Goal: Task Accomplishment & Management: Manage account settings

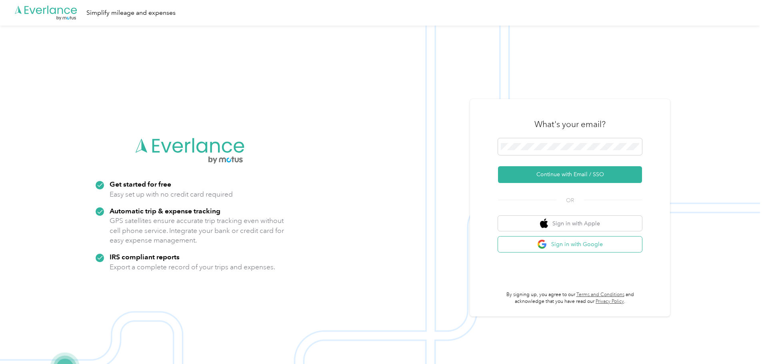
click at [556, 244] on button "Sign in with Google" at bounding box center [570, 245] width 144 height 16
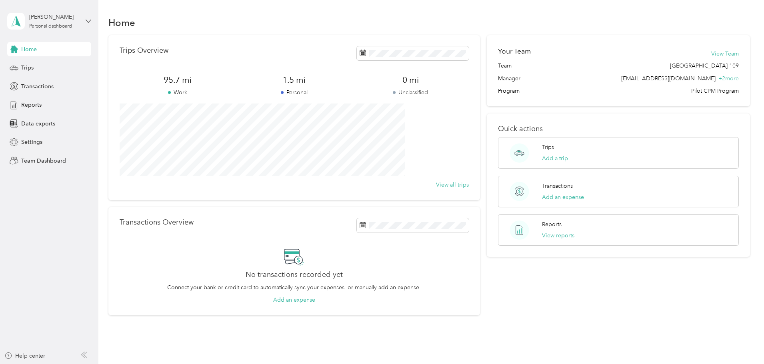
click at [90, 22] on icon at bounding box center [89, 21] width 6 height 6
click at [39, 69] on div "Team dashboard" at bounding box center [91, 63] width 157 height 14
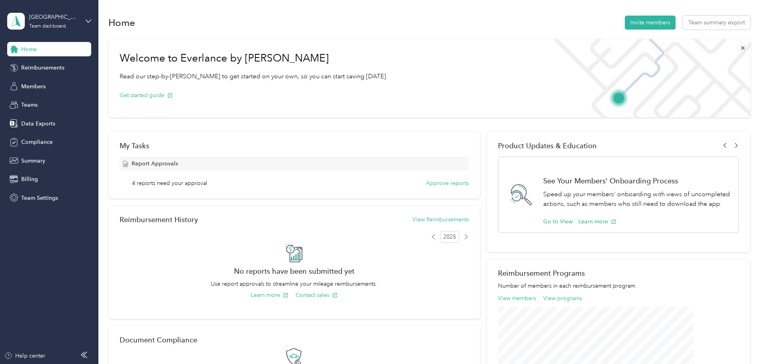
click at [178, 161] on span "Report Approvals" at bounding box center [155, 164] width 46 height 8
click at [450, 184] on button "Approve reports" at bounding box center [447, 183] width 43 height 8
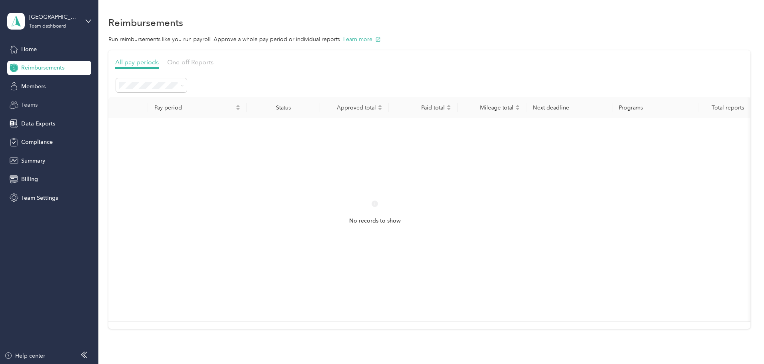
click at [24, 103] on span "Teams" at bounding box center [29, 105] width 16 height 8
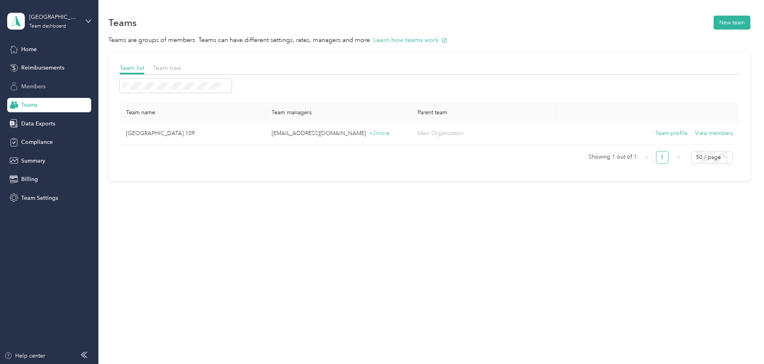
click at [36, 86] on span "Members" at bounding box center [33, 86] width 24 height 8
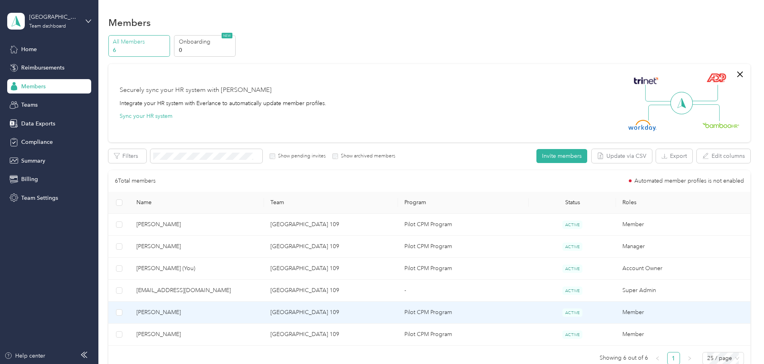
click at [337, 314] on td "[GEOGRAPHIC_DATA] 109" at bounding box center [331, 313] width 134 height 22
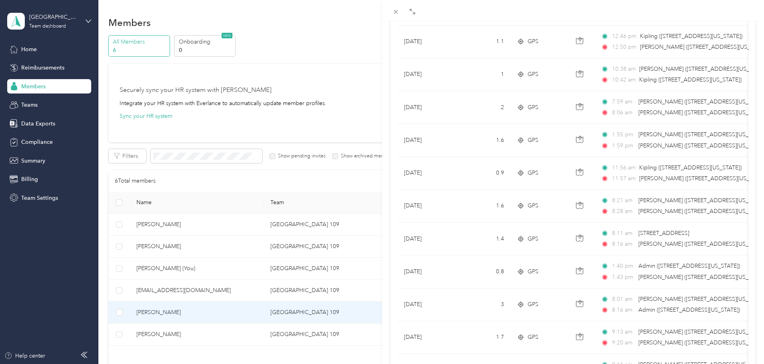
scroll to position [320, 0]
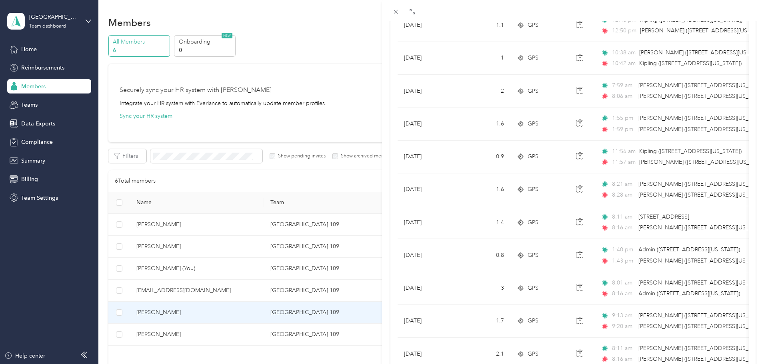
click at [36, 162] on div "[PERSON_NAME] Archive Trips Expenses Reports Member info Program Rates Work hou…" at bounding box center [382, 182] width 764 height 364
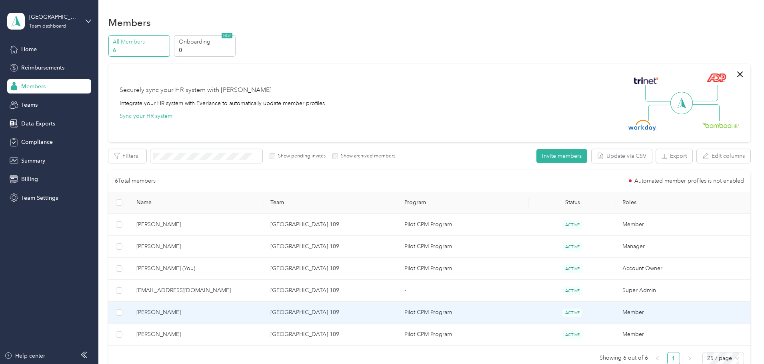
scroll to position [39, 0]
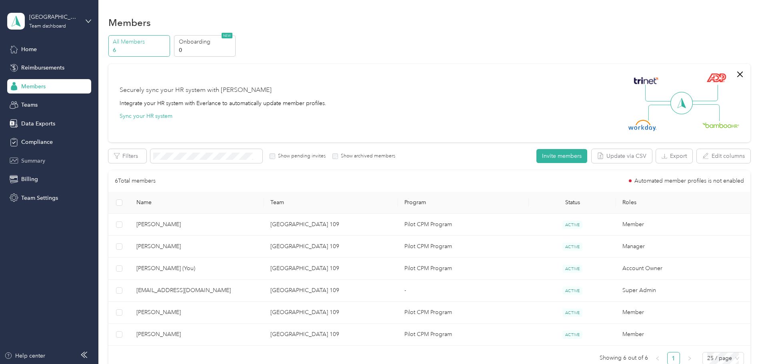
click at [35, 161] on span "Summary" at bounding box center [33, 161] width 24 height 8
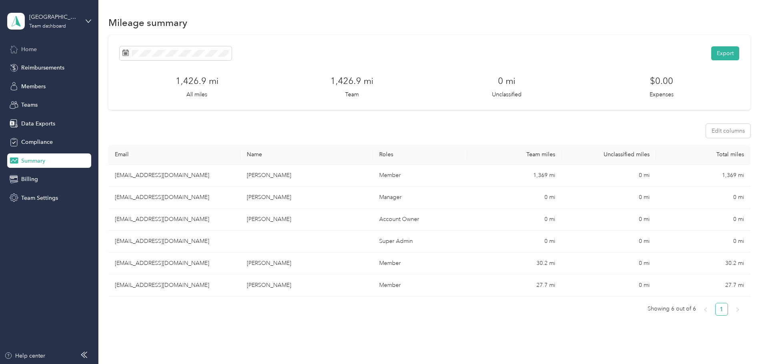
click at [27, 50] on span "Home" at bounding box center [29, 49] width 16 height 8
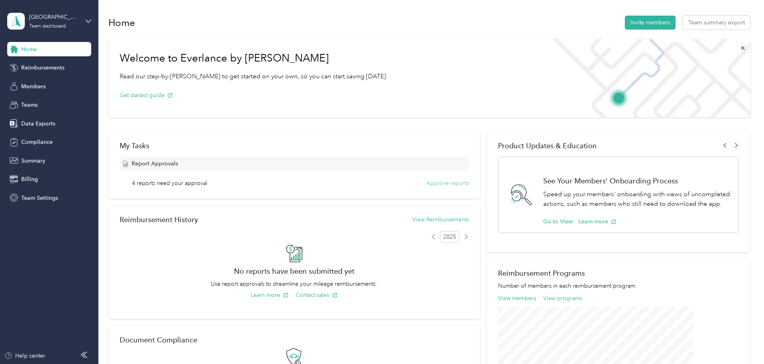
click at [442, 184] on button "Approve reports" at bounding box center [447, 183] width 43 height 8
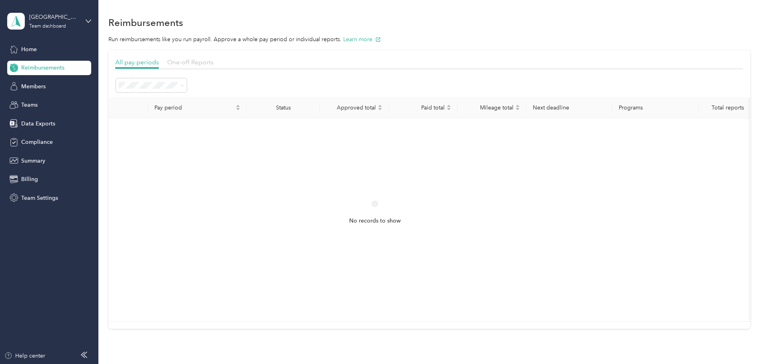
click at [214, 62] on span "One-off Reports" at bounding box center [190, 62] width 46 height 8
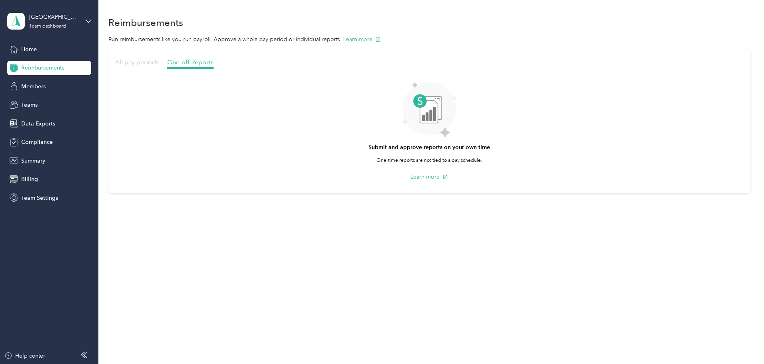
click at [159, 63] on span "All pay periods" at bounding box center [137, 62] width 44 height 8
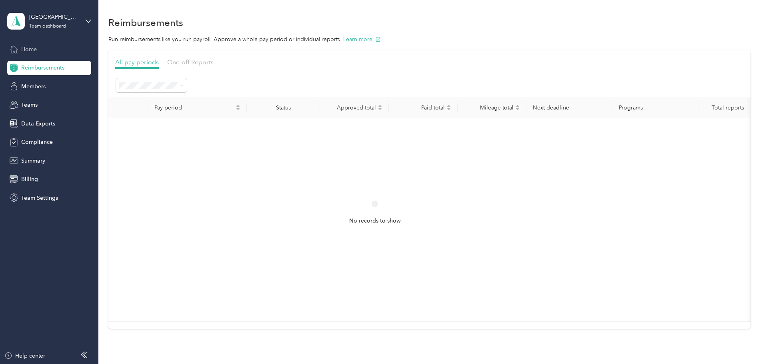
click at [28, 48] on span "Home" at bounding box center [29, 49] width 16 height 8
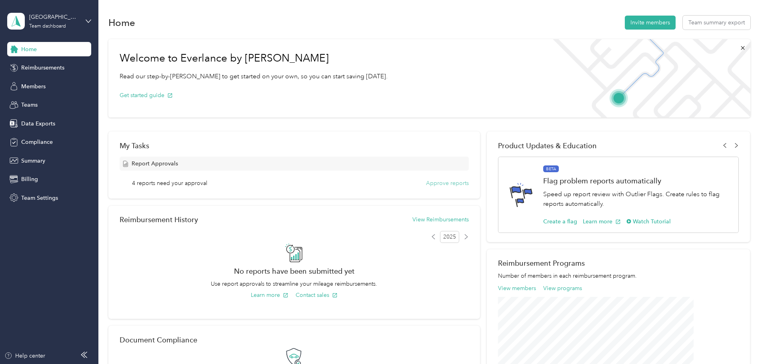
click at [444, 185] on button "Approve reports" at bounding box center [447, 183] width 43 height 8
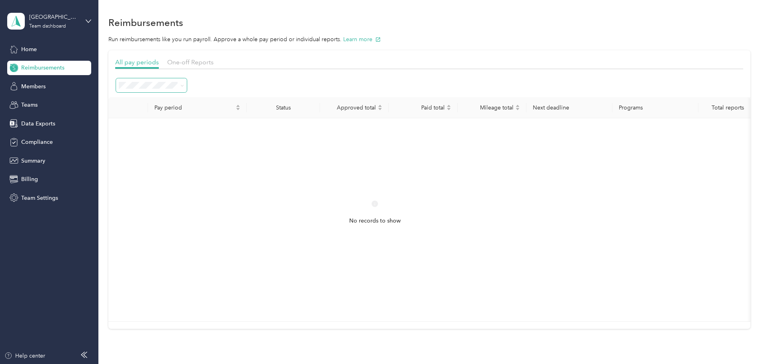
click at [187, 87] on span at bounding box center [151, 85] width 71 height 14
click at [184, 87] on icon at bounding box center [182, 86] width 4 height 4
click at [190, 99] on span "All periods" at bounding box center [189, 99] width 28 height 7
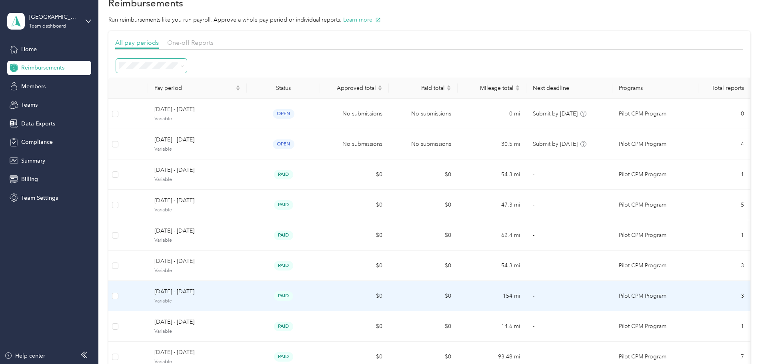
scroll to position [19, 0]
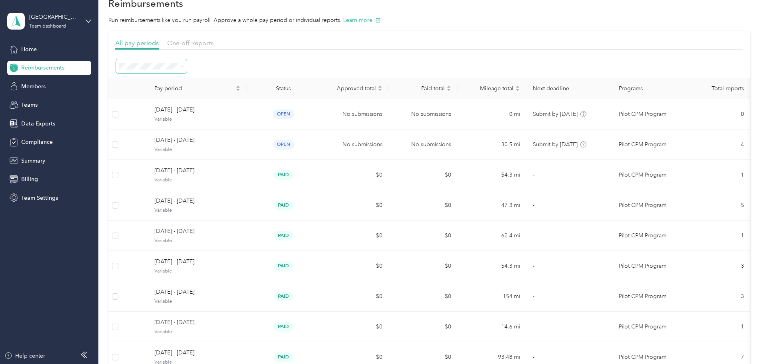
click at [184, 69] on span at bounding box center [182, 66] width 4 height 7
click at [184, 67] on icon at bounding box center [182, 67] width 2 height 2
click at [195, 123] on span "Needs approval" at bounding box center [195, 123] width 41 height 7
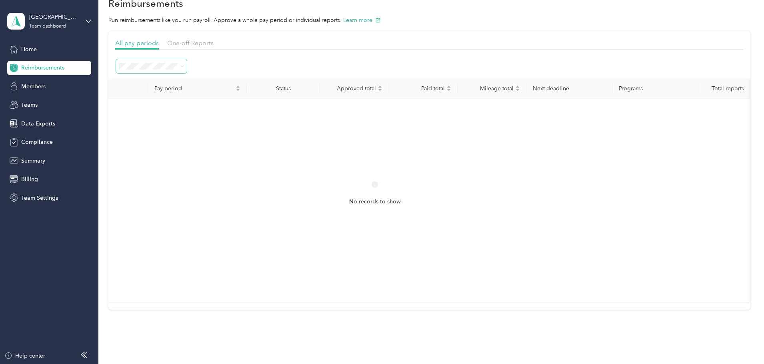
click at [184, 66] on icon at bounding box center [182, 67] width 4 height 4
click at [208, 150] on span "Needs payment" at bounding box center [195, 151] width 40 height 7
click at [27, 87] on span "Members" at bounding box center [33, 86] width 24 height 8
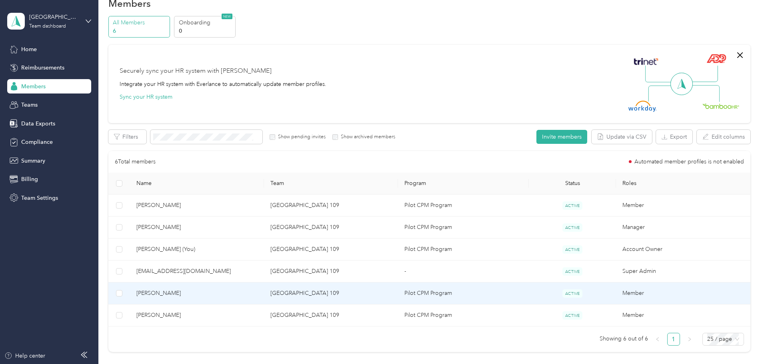
click at [228, 292] on span "[PERSON_NAME]" at bounding box center [196, 293] width 121 height 9
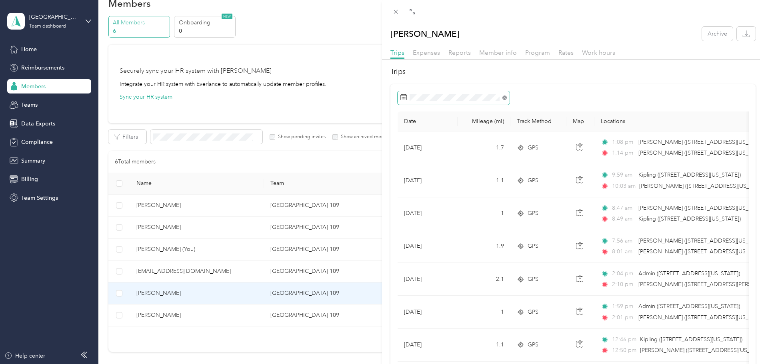
click at [504, 98] on icon at bounding box center [504, 98] width 4 height 4
click at [420, 197] on div "15" at bounding box center [419, 197] width 10 height 10
click at [460, 195] on div "19" at bounding box center [460, 197] width 10 height 10
click at [461, 50] on span "Reports" at bounding box center [459, 53] width 22 height 8
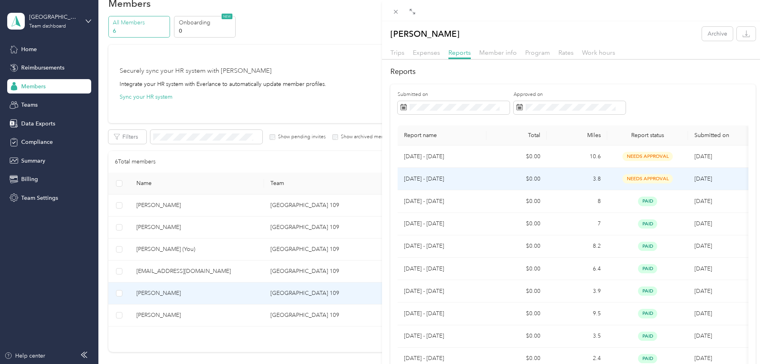
click at [429, 179] on p "[DATE] - [DATE]" at bounding box center [442, 179] width 76 height 9
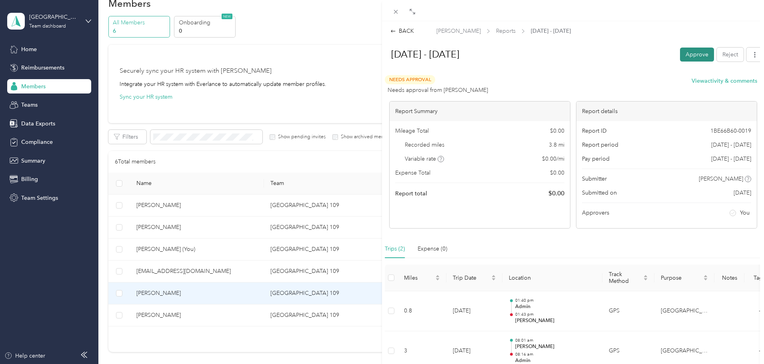
click at [680, 58] on button "Approve" at bounding box center [697, 55] width 34 height 14
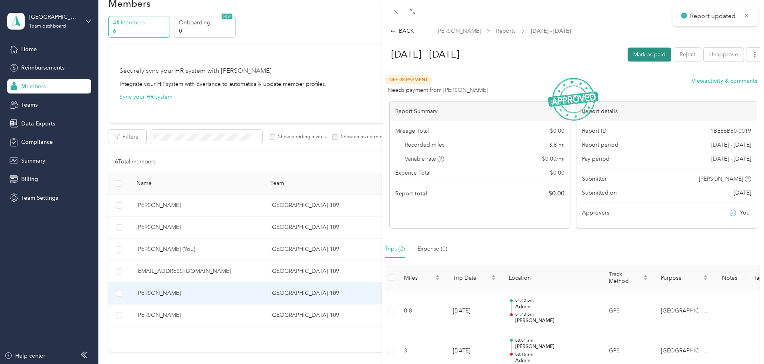
click at [657, 55] on button "Mark as paid" at bounding box center [650, 55] width 44 height 14
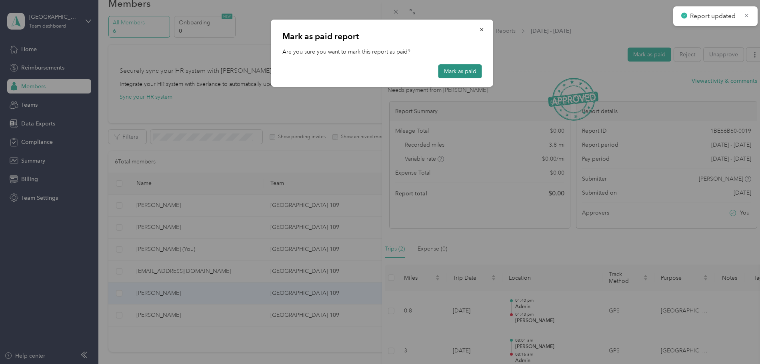
click at [444, 70] on button "Mark as paid" at bounding box center [460, 71] width 44 height 14
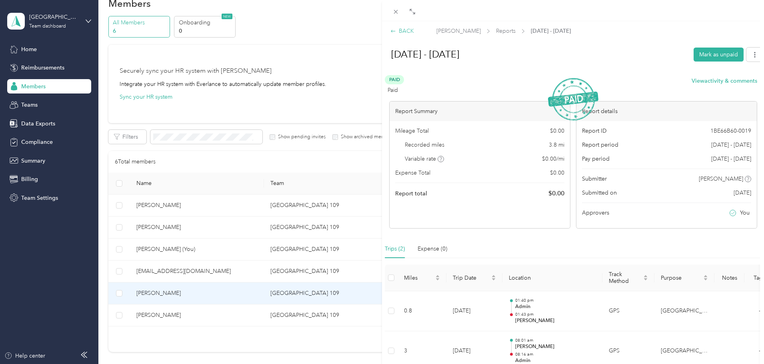
click at [407, 34] on div "BACK" at bounding box center [402, 31] width 24 height 8
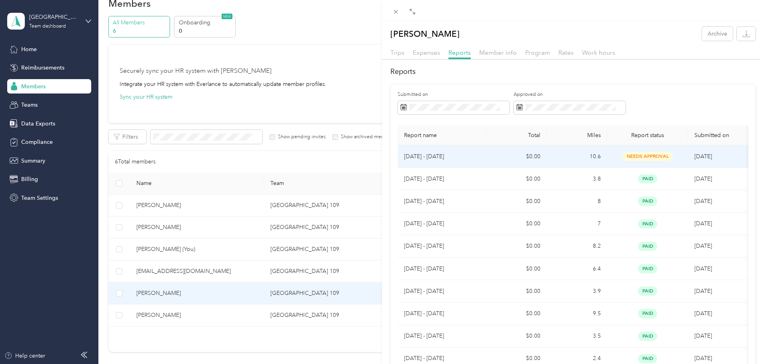
click at [446, 158] on p "[DATE] - [DATE]" at bounding box center [442, 156] width 76 height 9
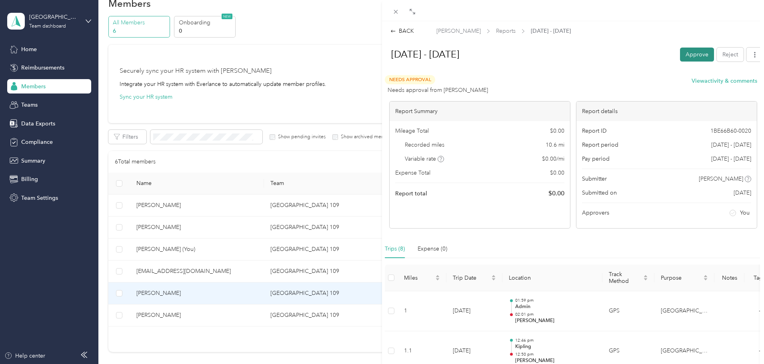
click at [691, 52] on button "Approve" at bounding box center [697, 55] width 34 height 14
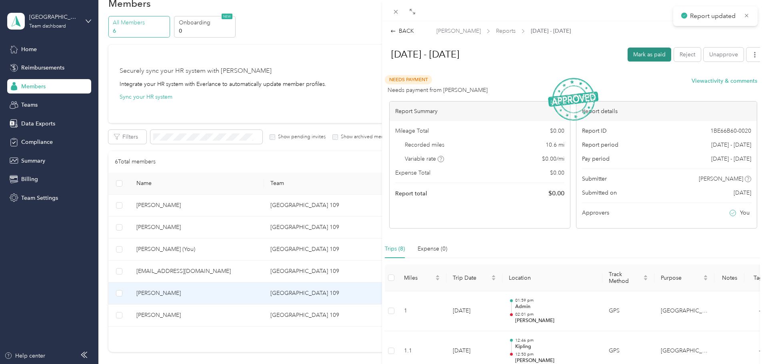
click at [644, 52] on button "Mark as paid" at bounding box center [650, 55] width 44 height 14
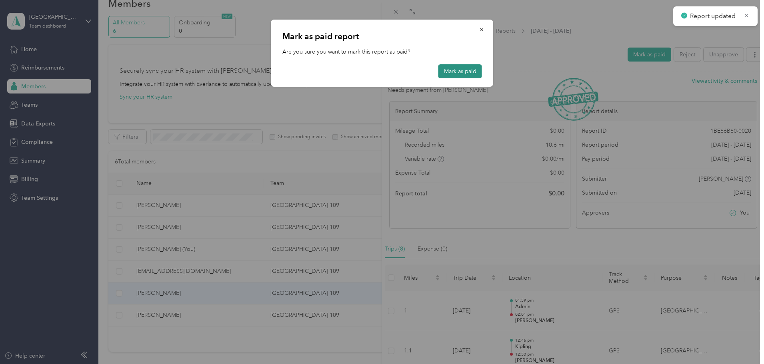
click at [447, 70] on button "Mark as paid" at bounding box center [460, 71] width 44 height 14
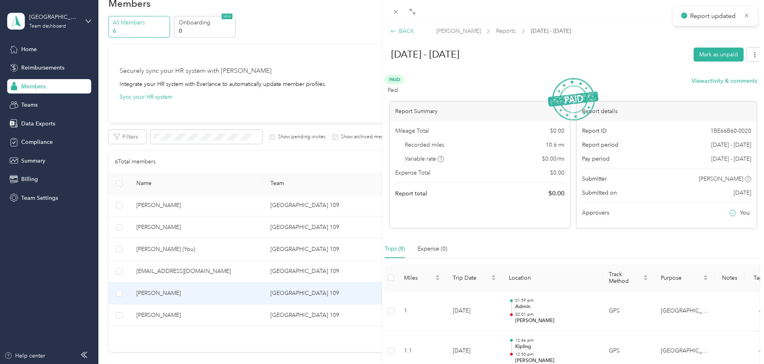
click at [396, 30] on icon at bounding box center [393, 31] width 6 height 6
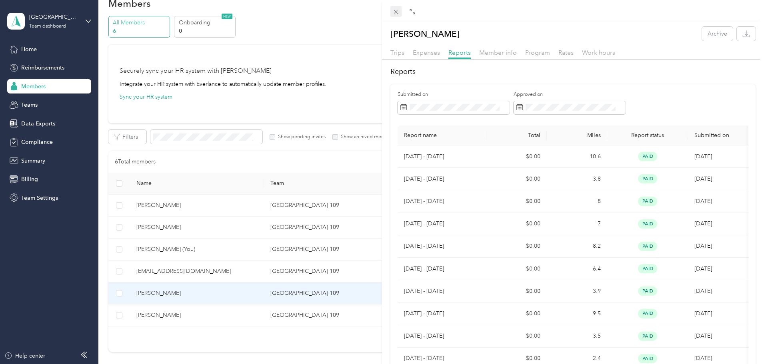
click at [396, 11] on icon at bounding box center [395, 11] width 7 height 7
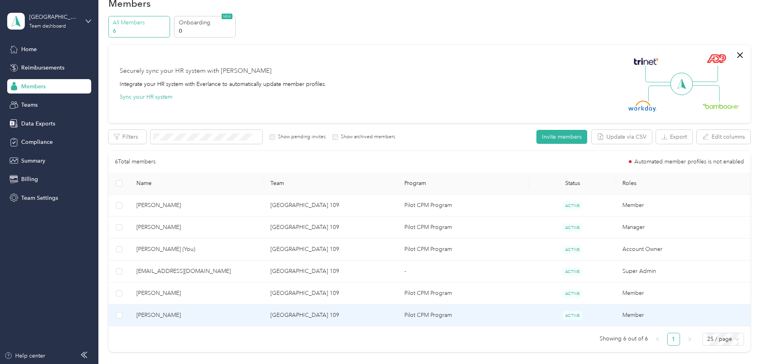
click at [198, 315] on span "[PERSON_NAME]" at bounding box center [196, 315] width 121 height 9
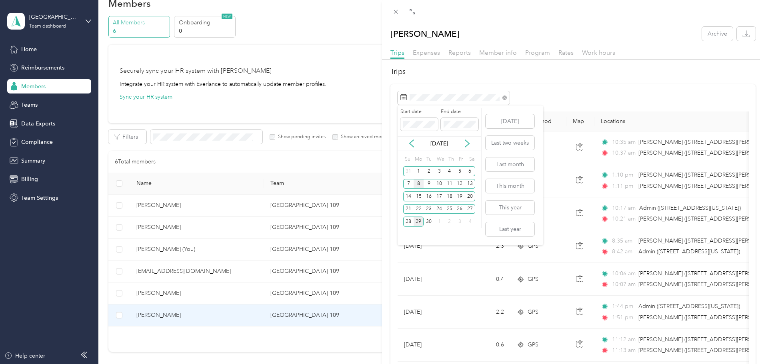
click at [416, 184] on div "8" at bounding box center [419, 184] width 10 height 10
click at [409, 208] on div "21" at bounding box center [408, 209] width 10 height 10
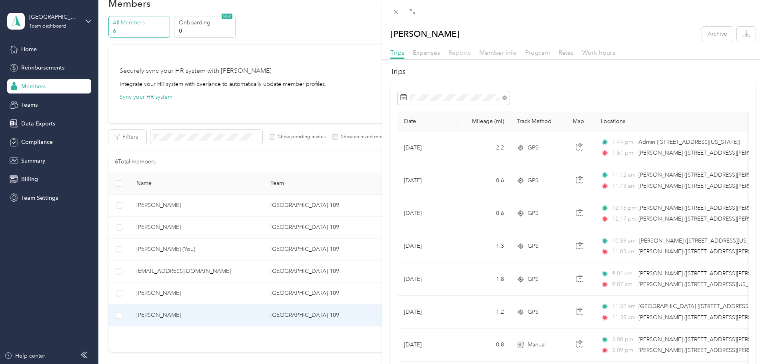
click at [459, 53] on span "Reports" at bounding box center [459, 53] width 22 height 8
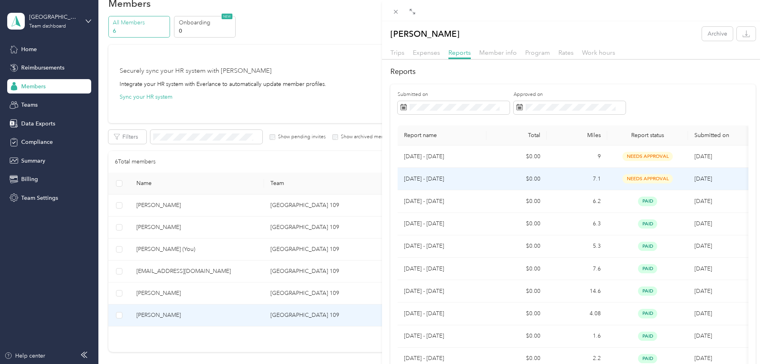
click at [428, 176] on p "[DATE] - [DATE]" at bounding box center [442, 179] width 76 height 9
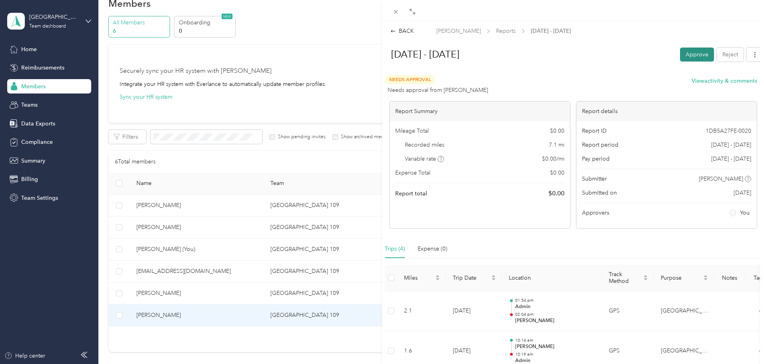
click at [698, 54] on button "Approve" at bounding box center [697, 55] width 34 height 14
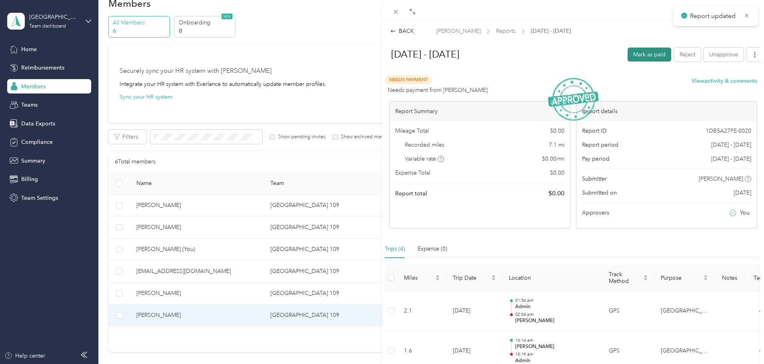
click at [643, 57] on button "Mark as paid" at bounding box center [650, 55] width 44 height 14
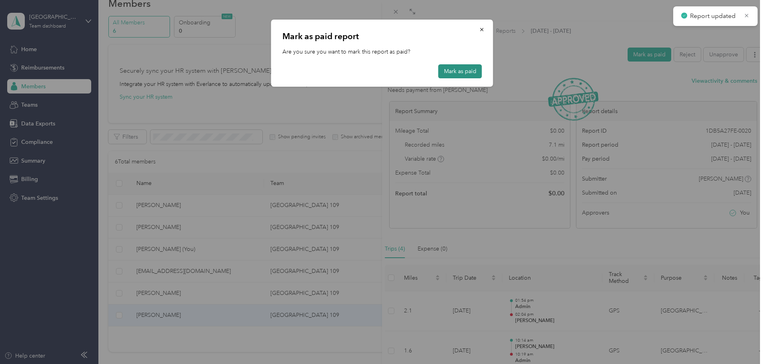
click at [463, 72] on button "Mark as paid" at bounding box center [460, 71] width 44 height 14
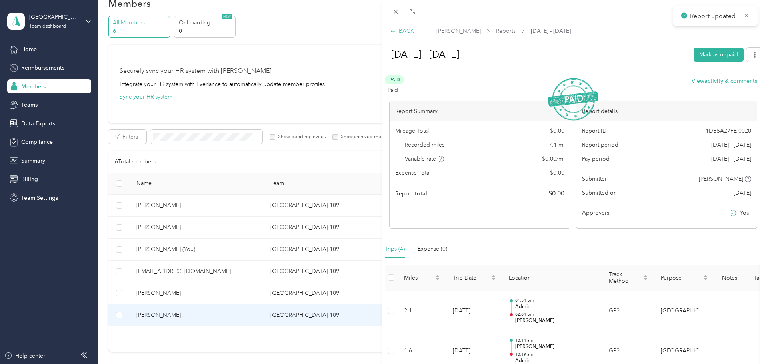
click at [394, 30] on icon at bounding box center [393, 31] width 6 height 6
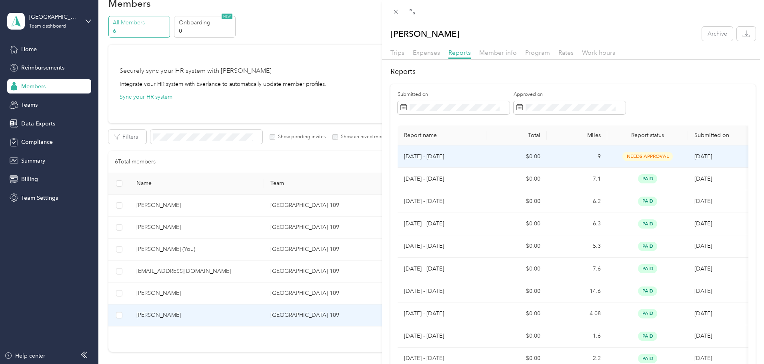
click at [452, 159] on p "[DATE] - [DATE]" at bounding box center [442, 156] width 76 height 9
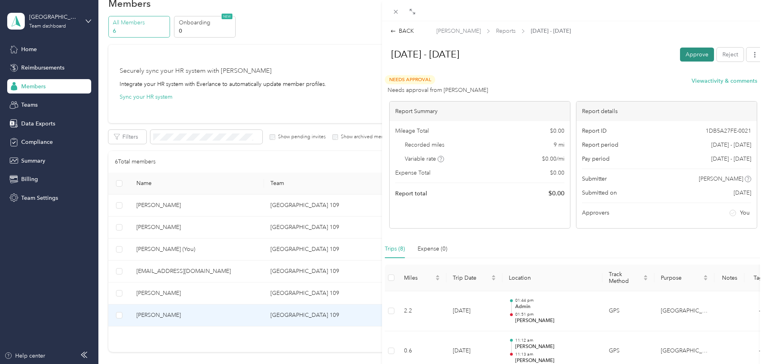
click at [684, 54] on button "Approve" at bounding box center [697, 55] width 34 height 14
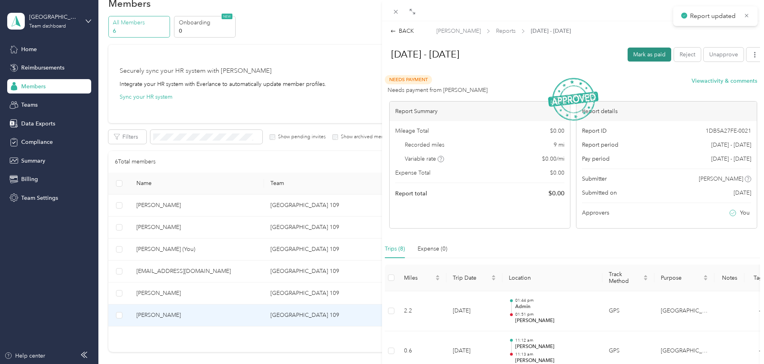
click at [640, 54] on button "Mark as paid" at bounding box center [650, 55] width 44 height 14
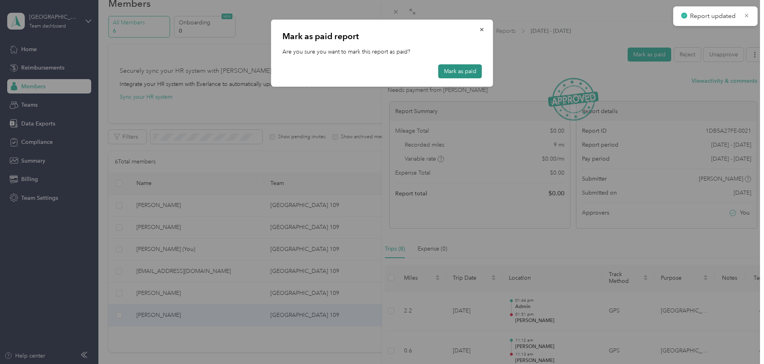
click at [466, 72] on button "Mark as paid" at bounding box center [460, 71] width 44 height 14
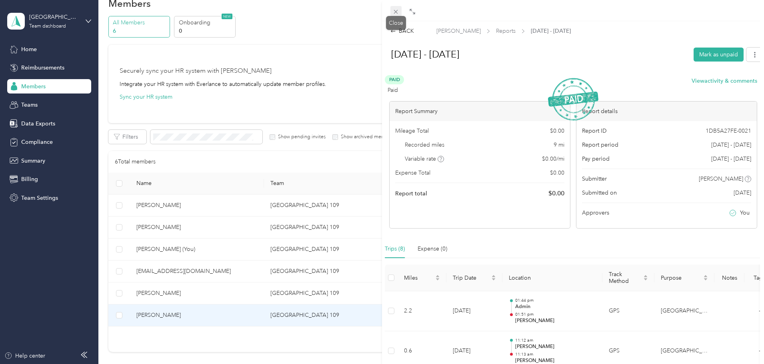
click at [394, 12] on icon at bounding box center [395, 11] width 7 height 7
